Goal: Task Accomplishment & Management: Manage account settings

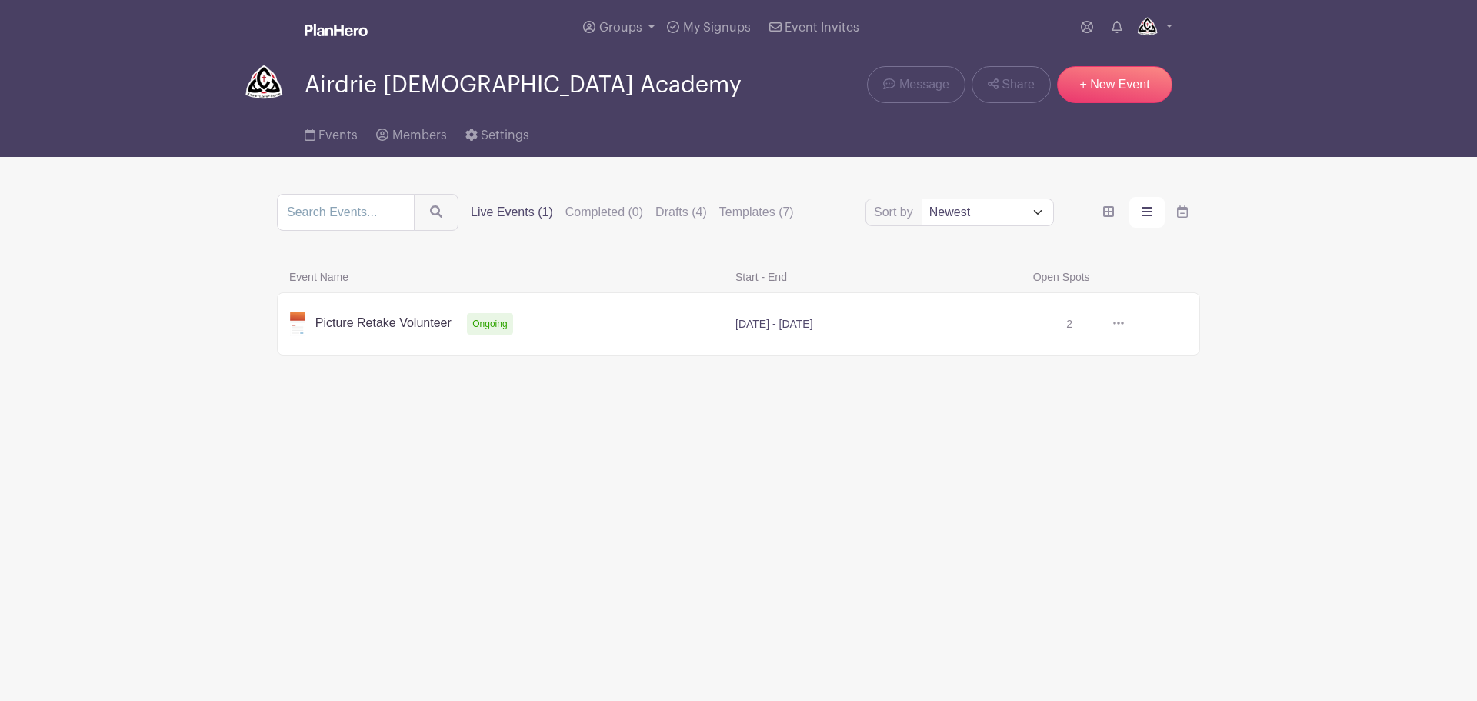
click at [1124, 324] on link at bounding box center [1124, 324] width 0 height 0
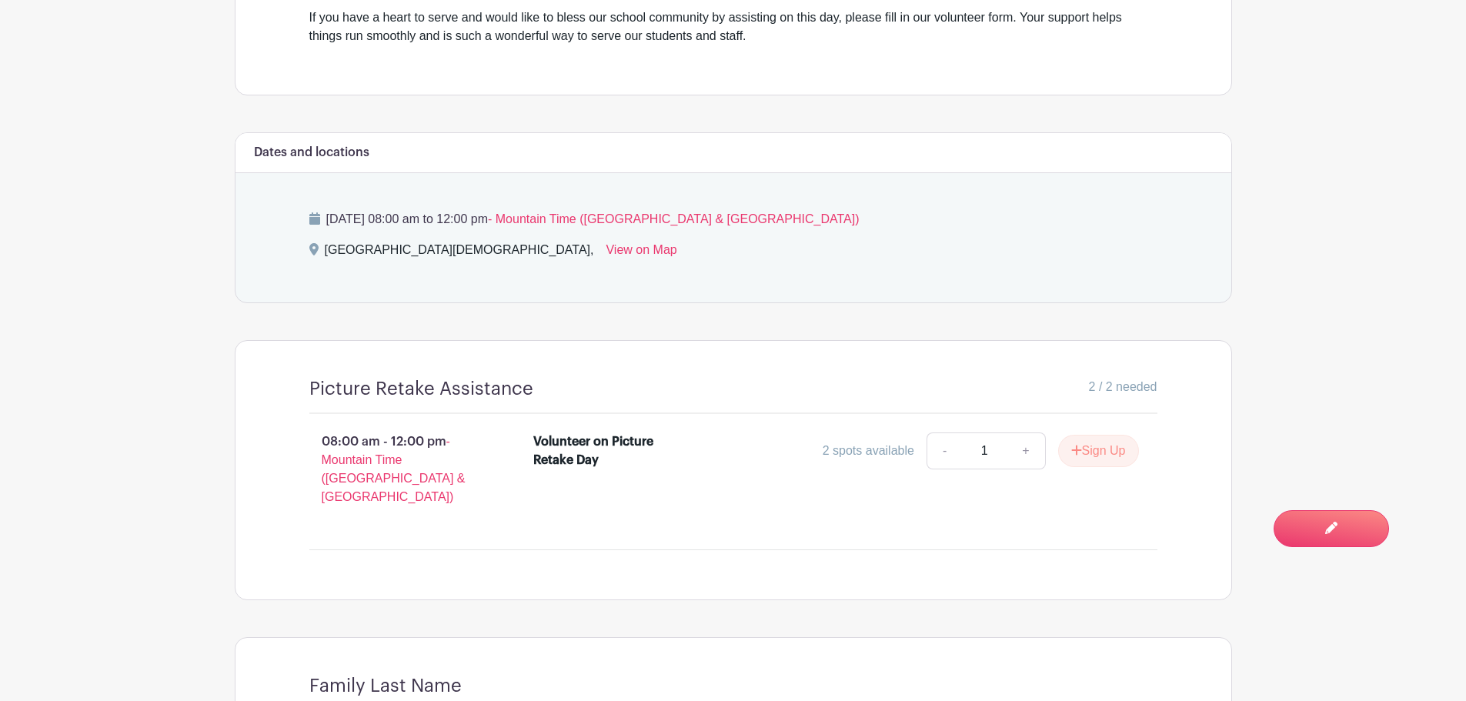
scroll to position [692, 0]
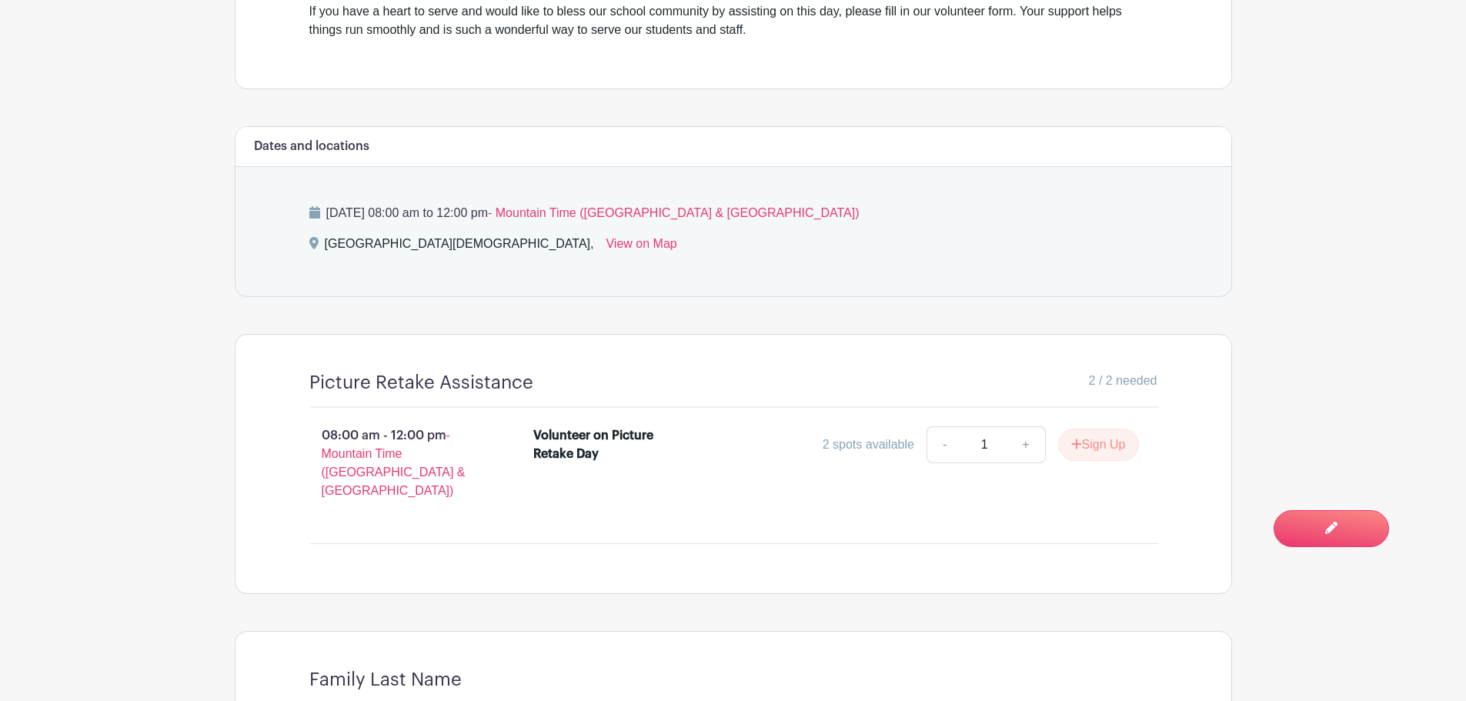
click at [399, 432] on p "08:00 am - 12:00 pm - Mountain Time ([GEOGRAPHIC_DATA] & [GEOGRAPHIC_DATA])" at bounding box center [397, 463] width 225 height 86
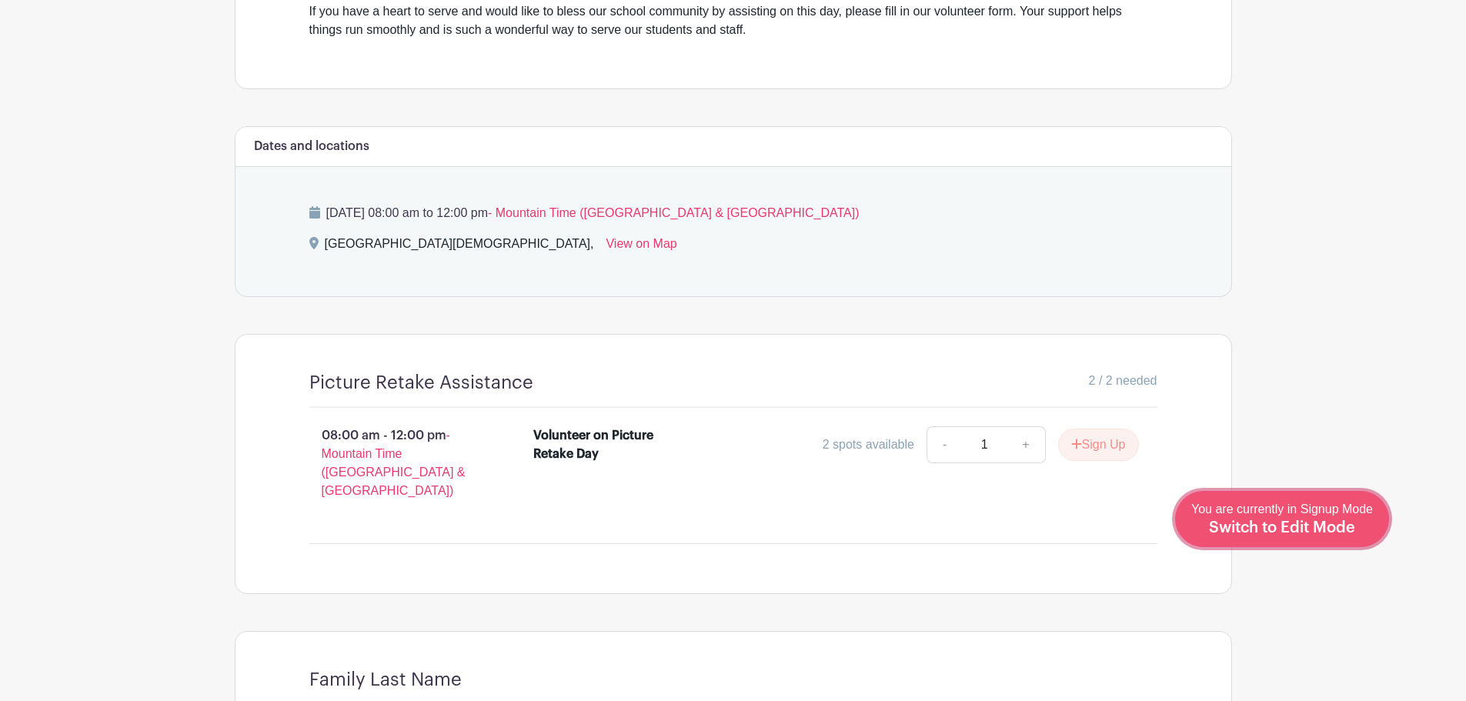
click at [1373, 534] on link "Edit Event You are currently in Signup Mode Switch to Edit Mode" at bounding box center [1282, 519] width 214 height 56
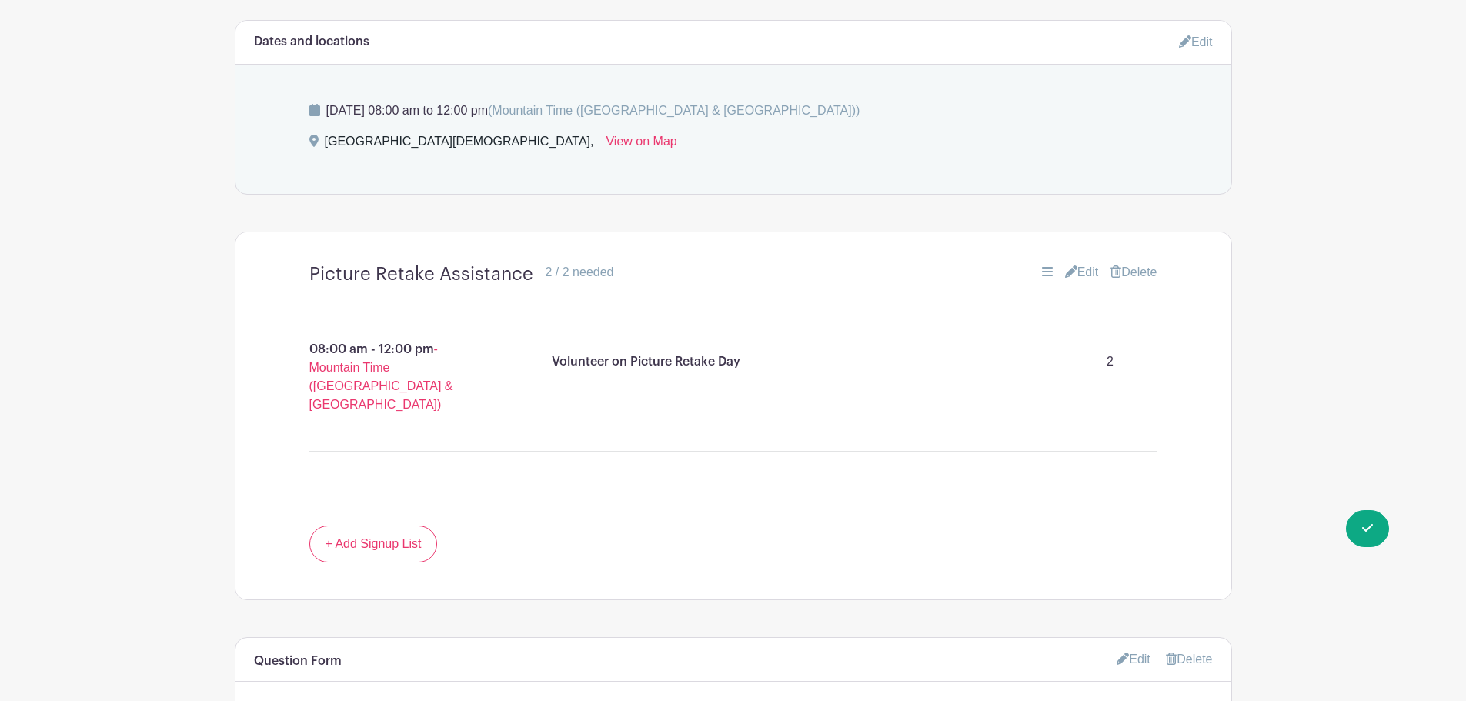
scroll to position [846, 0]
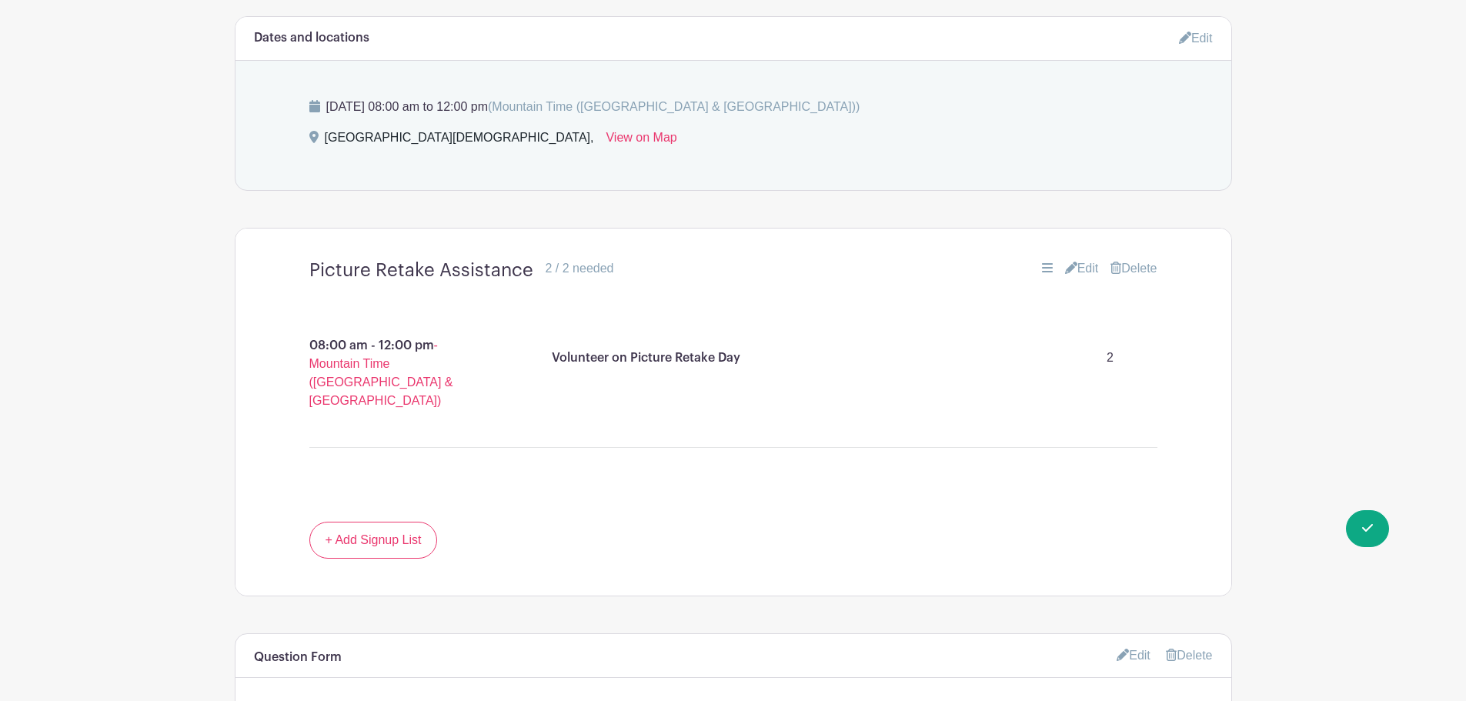
click at [363, 345] on p "08:00 am - 12:00 pm - Mountain Time ([GEOGRAPHIC_DATA] & [GEOGRAPHIC_DATA])" at bounding box center [387, 373] width 231 height 86
click at [1440, 244] on main "Groups All Groups [GEOGRAPHIC_DATA] Add New Group My Signups Event Invites My a…" at bounding box center [733, 79] width 1466 height 1850
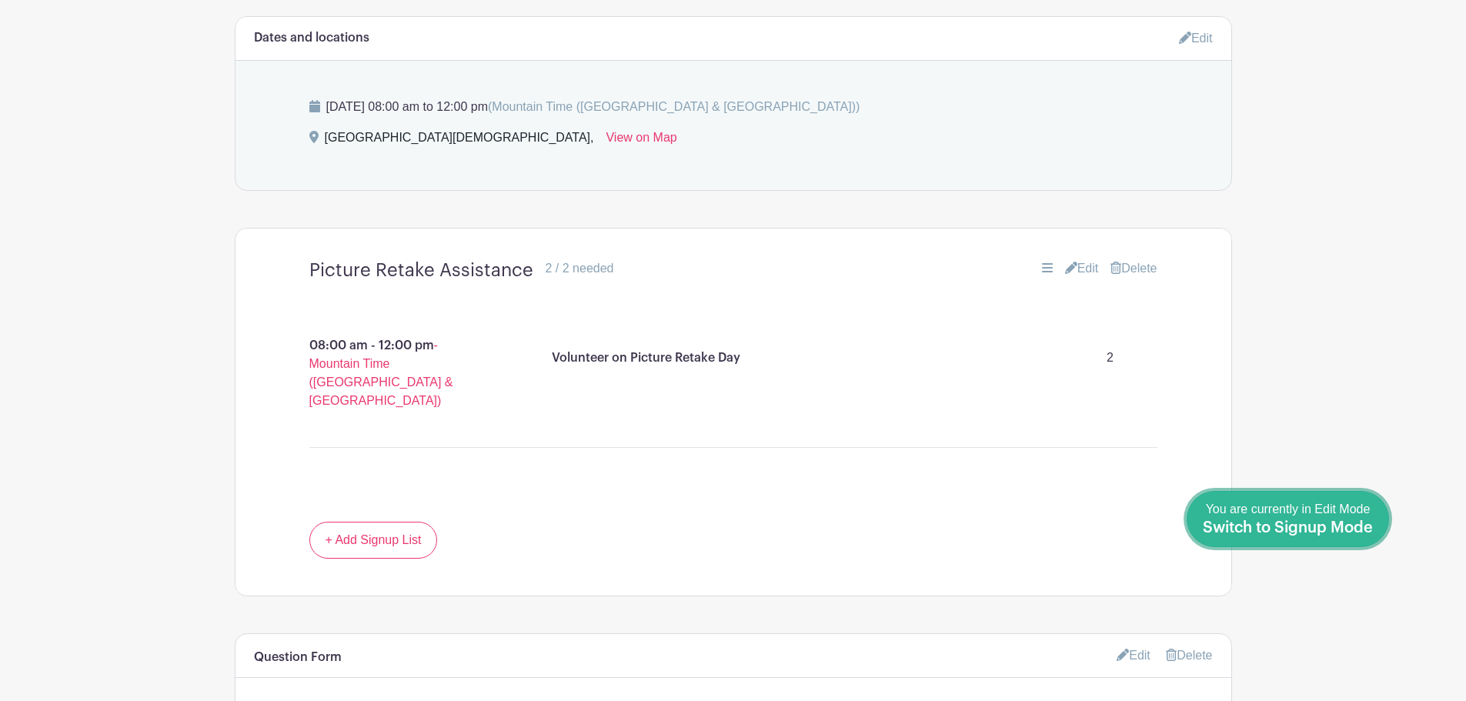
click at [1371, 528] on div "You are currently in Edit Mode Switch to Signup Mode" at bounding box center [1288, 519] width 170 height 38
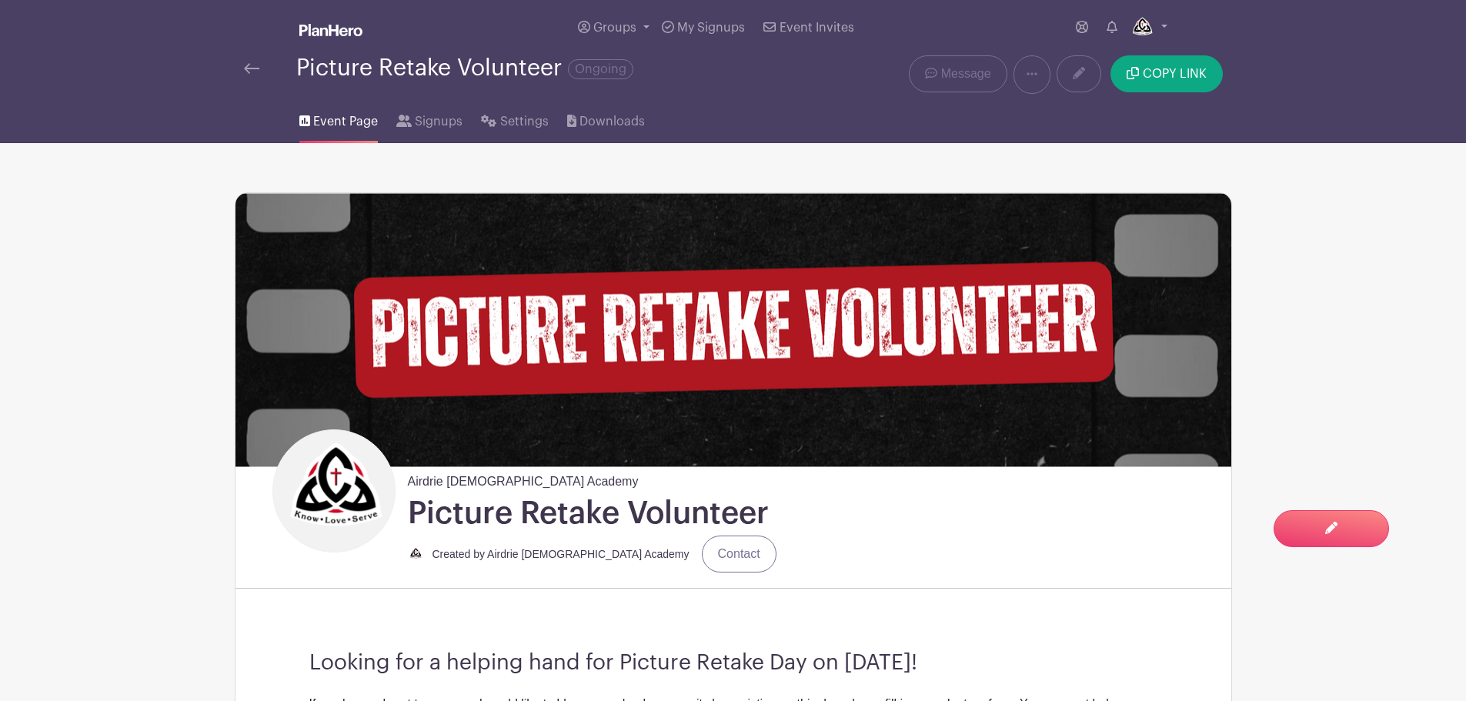
click at [307, 34] on img at bounding box center [330, 30] width 63 height 12
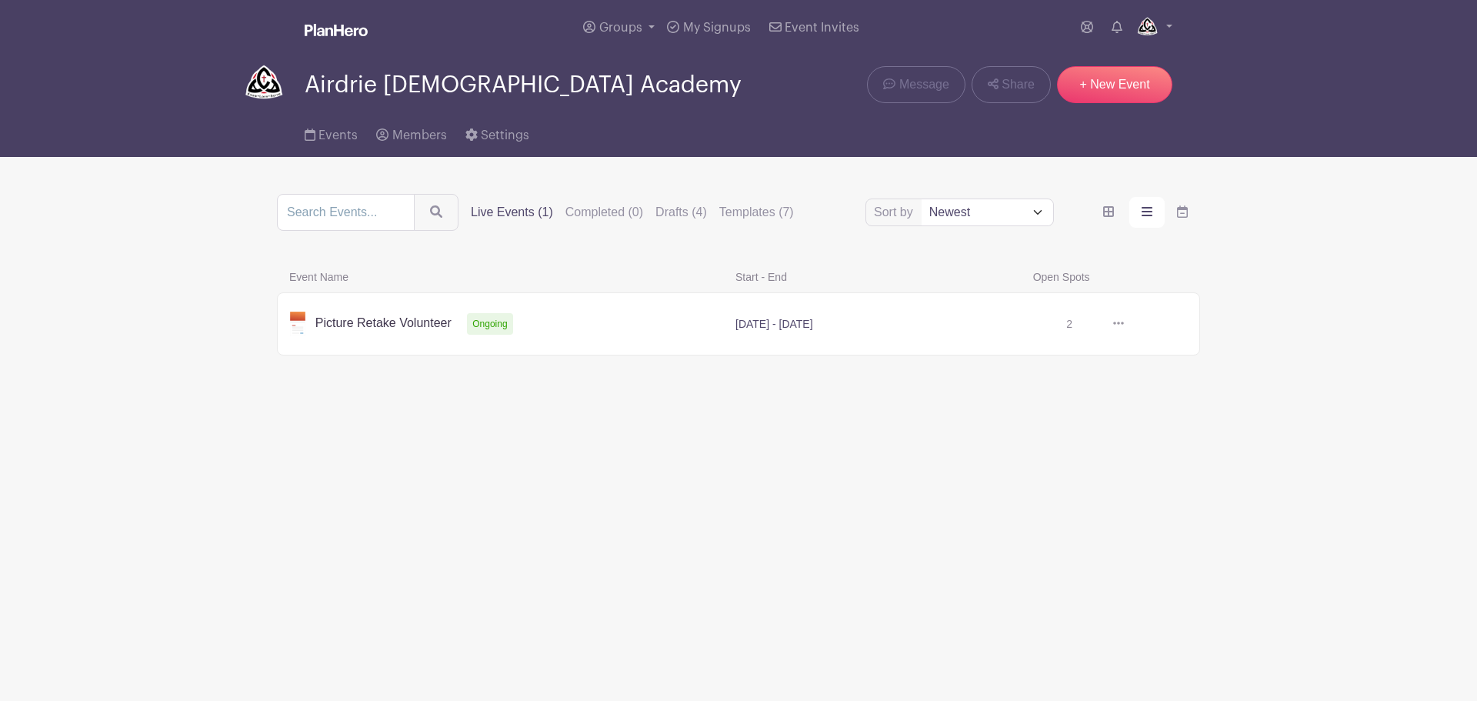
click at [1124, 324] on link at bounding box center [1124, 324] width 0 height 0
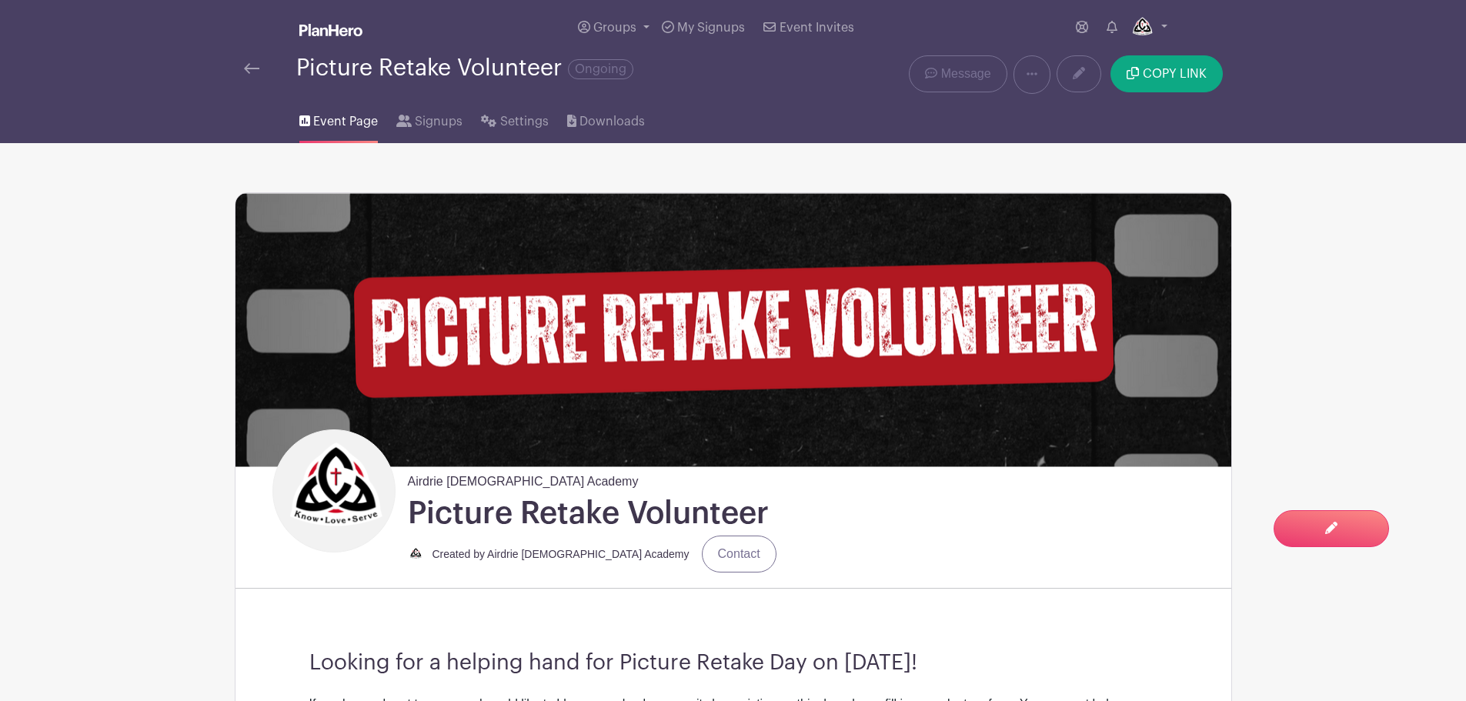
click at [307, 19] on link at bounding box center [330, 31] width 63 height 27
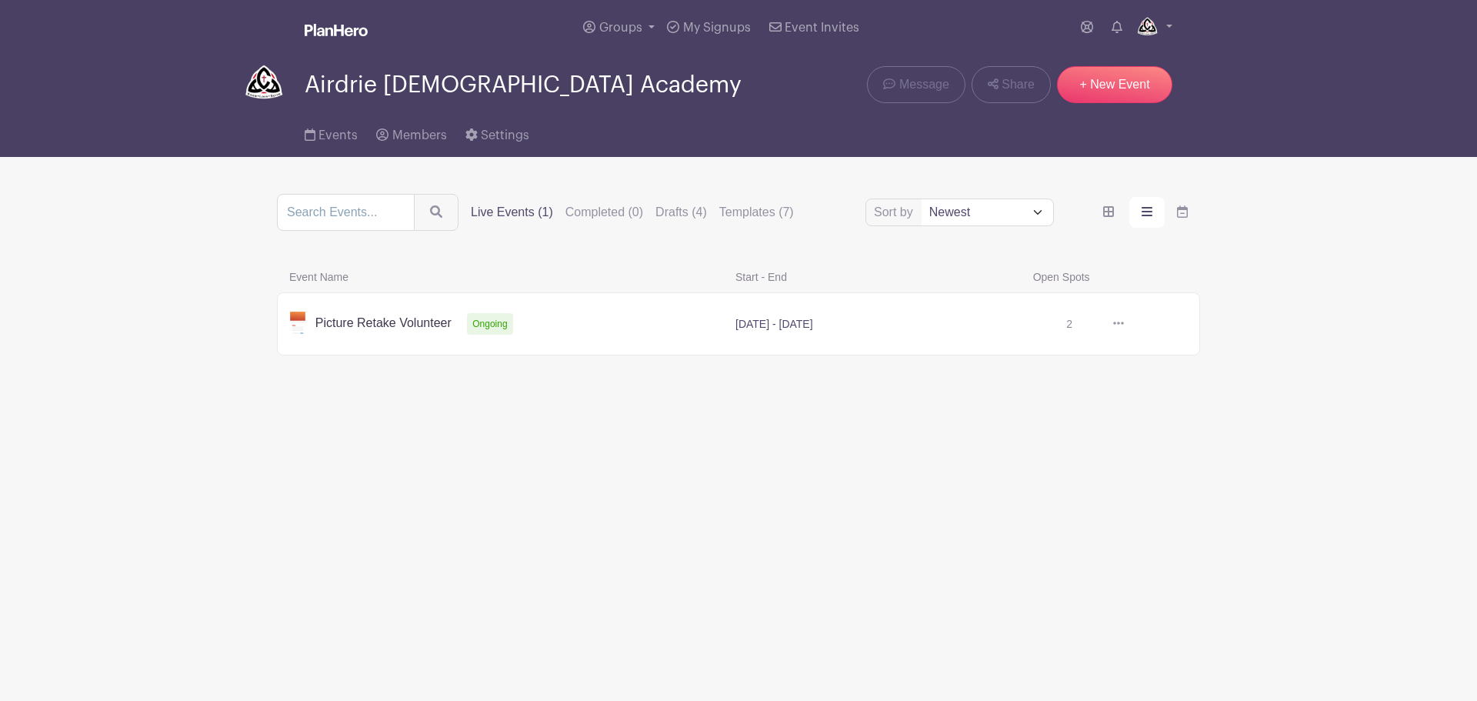
click at [1124, 324] on link at bounding box center [1124, 324] width 0 height 0
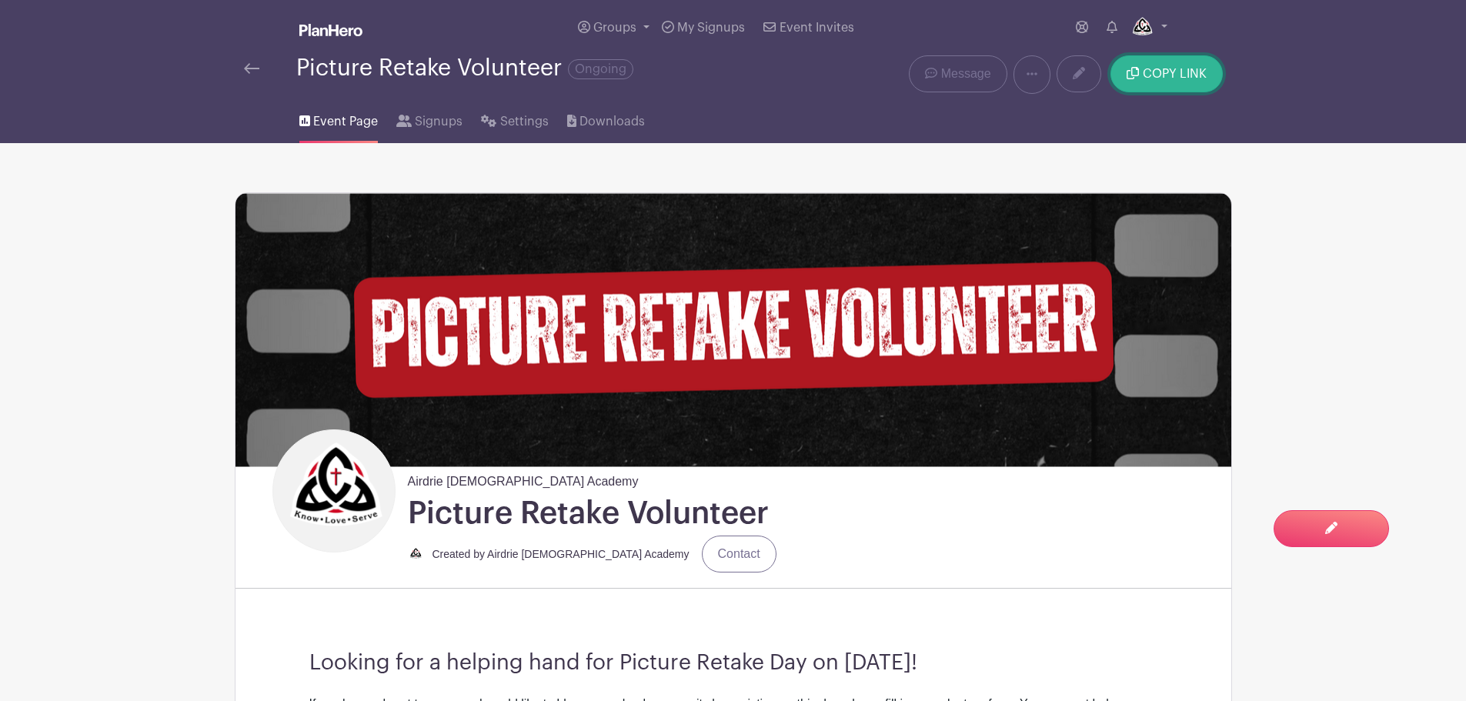
click at [1161, 71] on span "COPY LINK" at bounding box center [1175, 74] width 64 height 12
